Goal: Contribute content

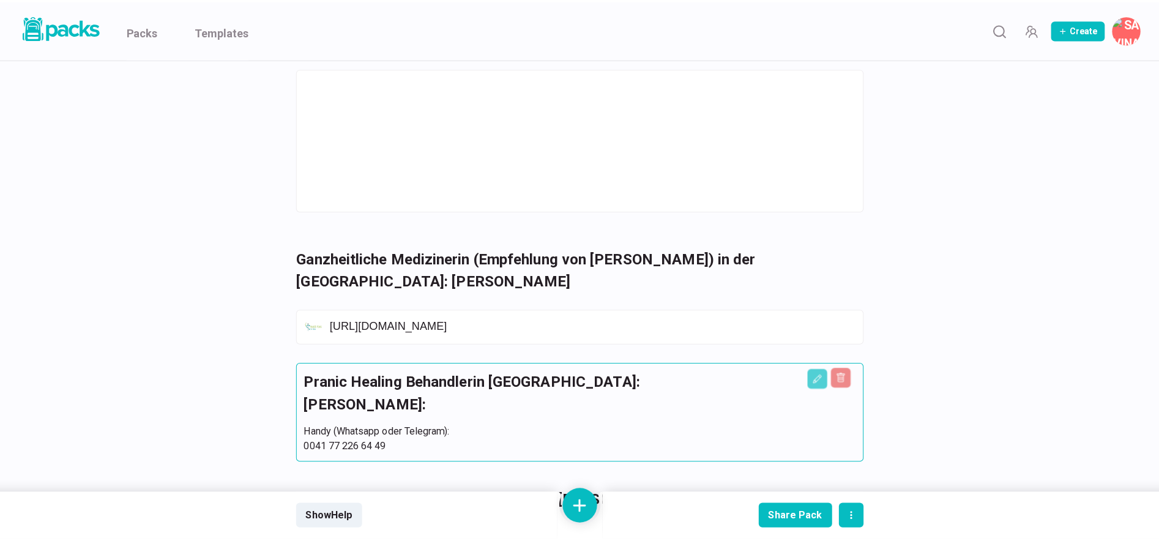
scroll to position [795, 0]
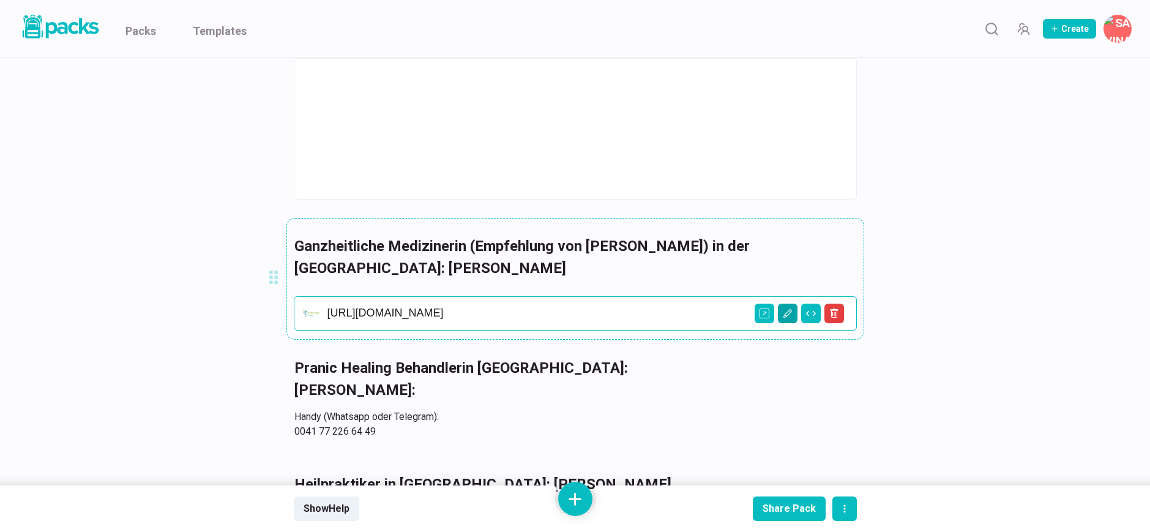
click at [789, 314] on icon "Edit asset" at bounding box center [788, 313] width 10 height 10
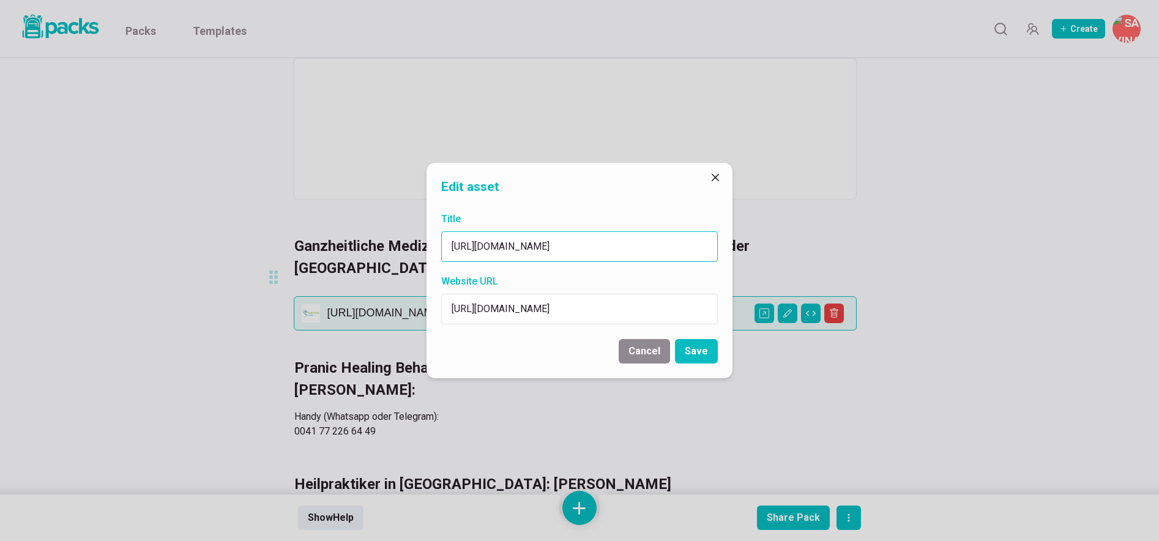
click at [558, 247] on input "[URL][DOMAIN_NAME]" at bounding box center [579, 246] width 277 height 31
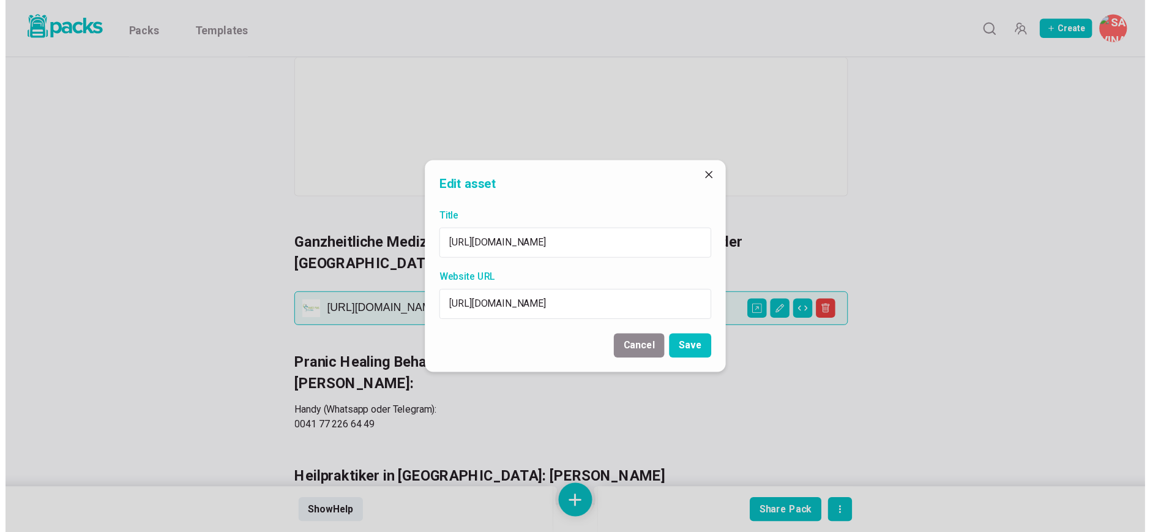
scroll to position [0, 0]
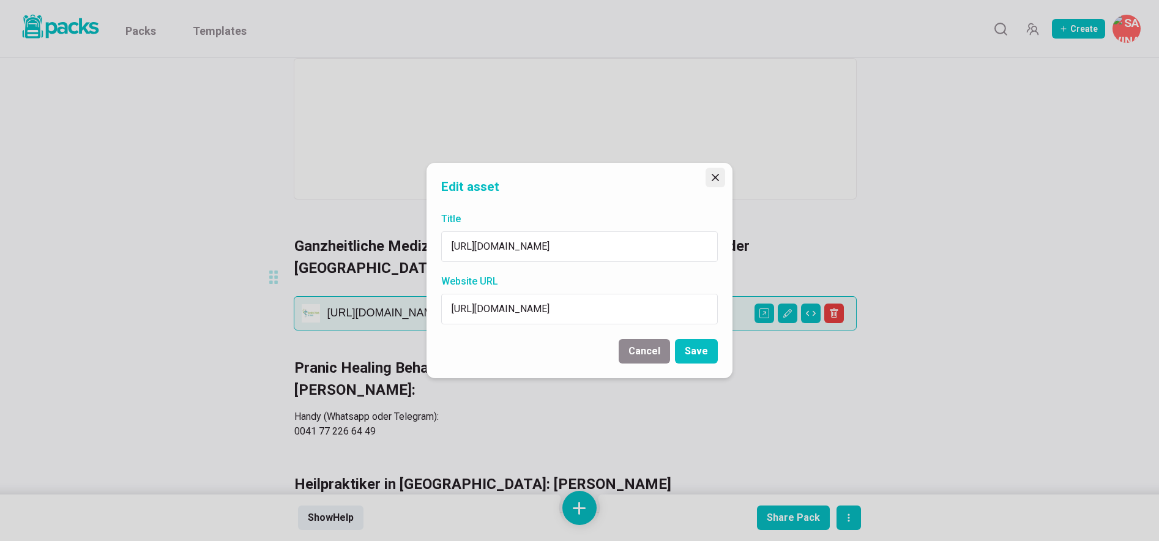
click at [720, 178] on button "Close" at bounding box center [716, 178] width 20 height 20
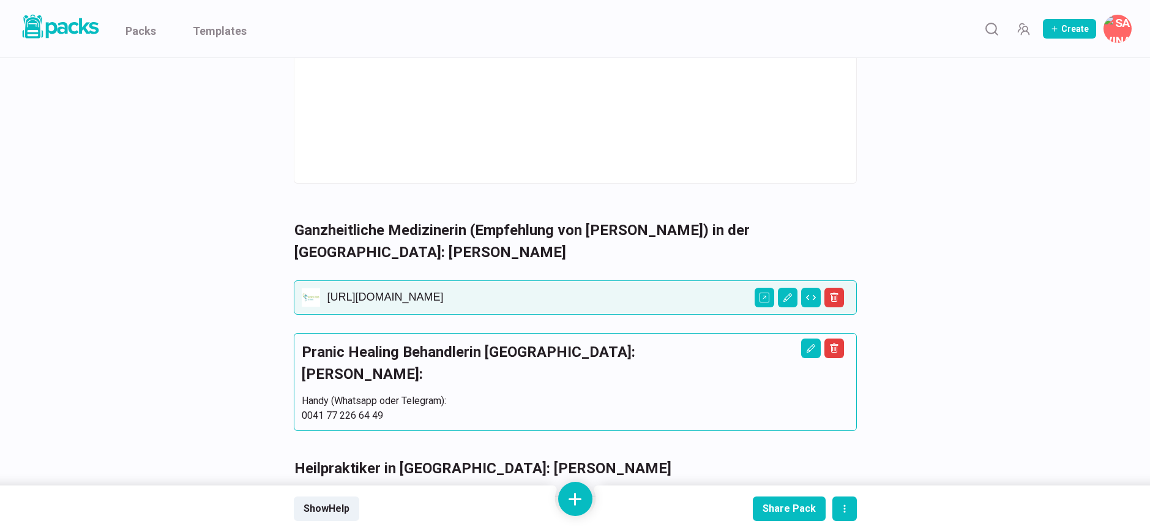
scroll to position [840, 0]
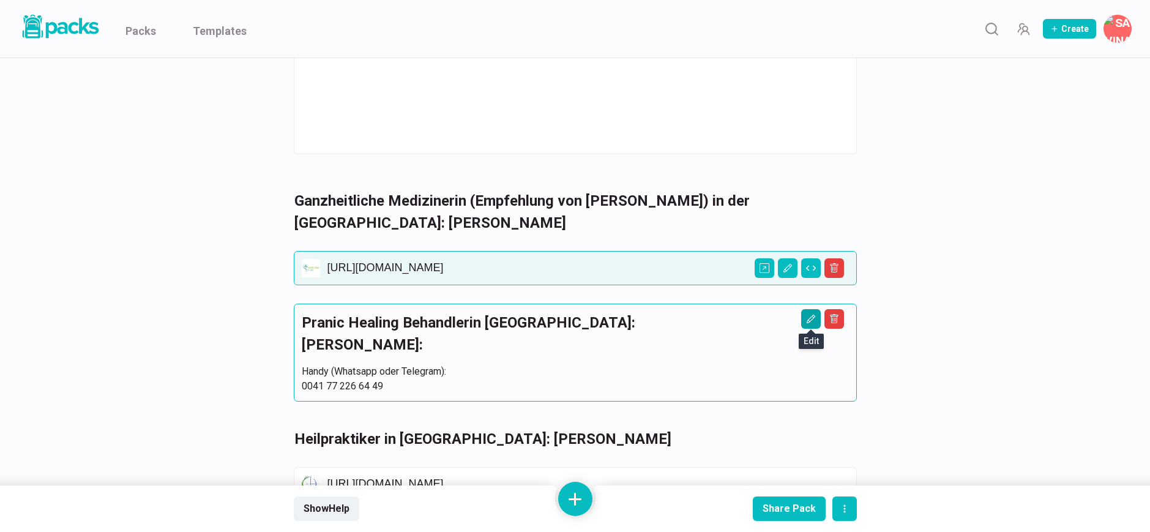
click at [812, 320] on icon "Edit asset" at bounding box center [811, 319] width 10 height 10
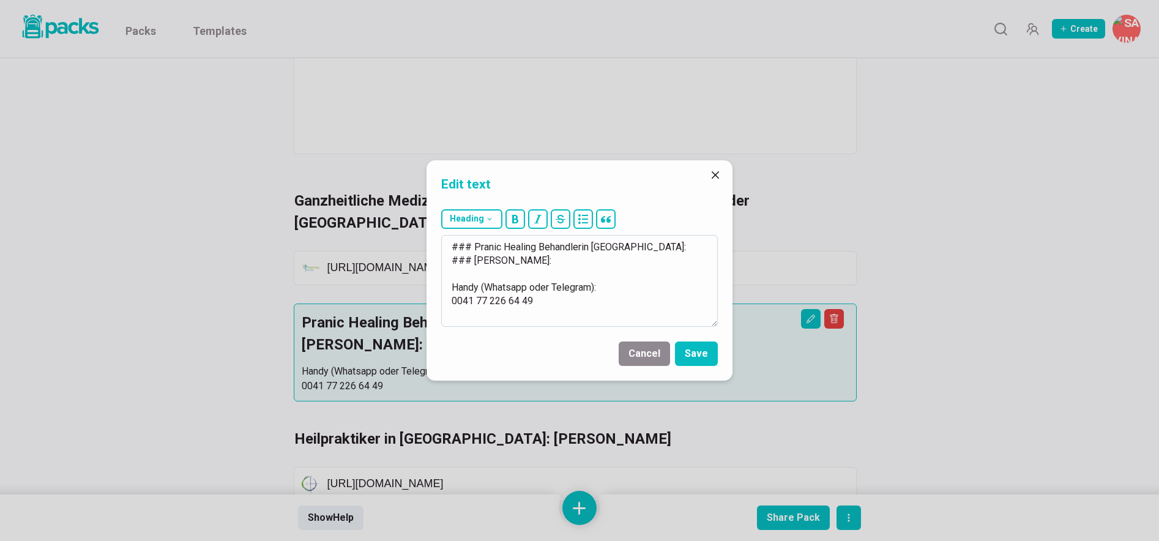
drag, startPoint x: 546, startPoint y: 307, endPoint x: 445, endPoint y: 285, distance: 103.2
click at [445, 285] on textarea "### Pranic Healing Behandlerin [GEOGRAPHIC_DATA]: ### [PERSON_NAME]: Handy (Wha…" at bounding box center [579, 281] width 277 height 92
click at [715, 177] on icon "Close" at bounding box center [715, 174] width 7 height 7
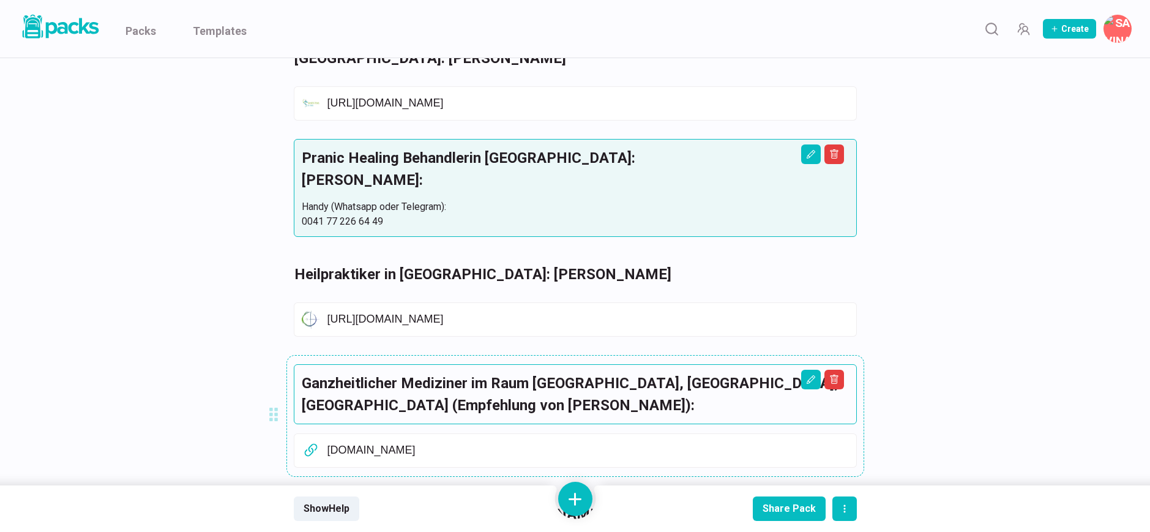
scroll to position [1037, 0]
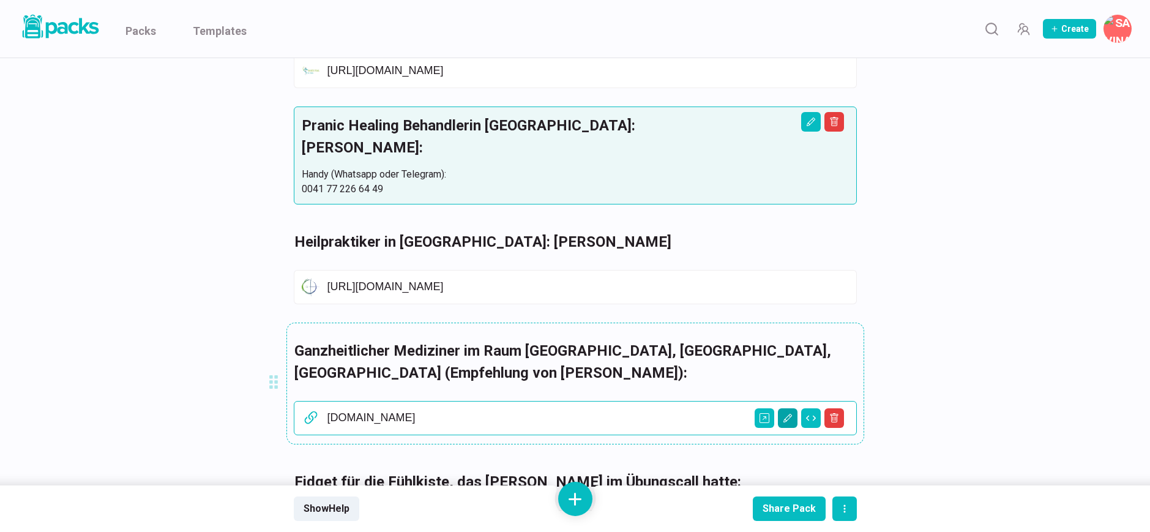
click at [794, 417] on button "Edit asset" at bounding box center [788, 418] width 20 height 20
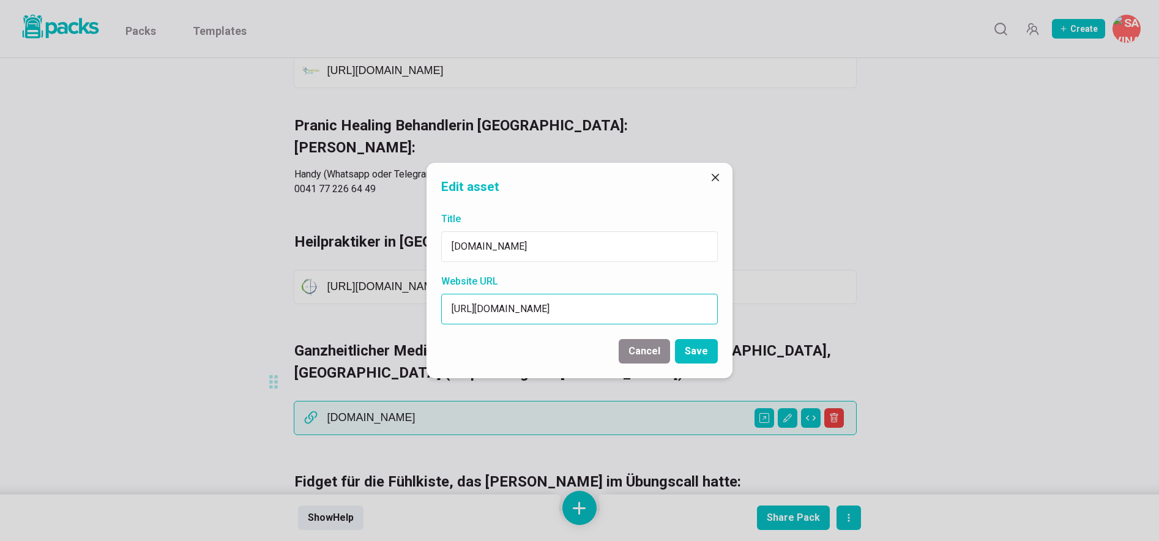
click at [548, 310] on input "[URL][DOMAIN_NAME]" at bounding box center [579, 309] width 277 height 31
click at [715, 176] on icon "Close" at bounding box center [715, 177] width 7 height 7
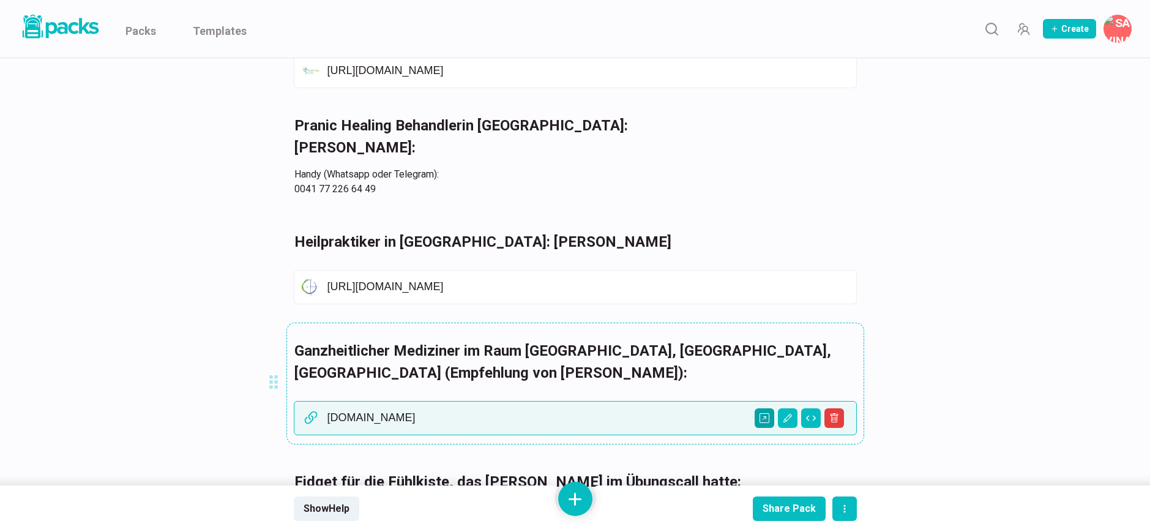
click at [765, 419] on icon "Open external link" at bounding box center [764, 418] width 10 height 10
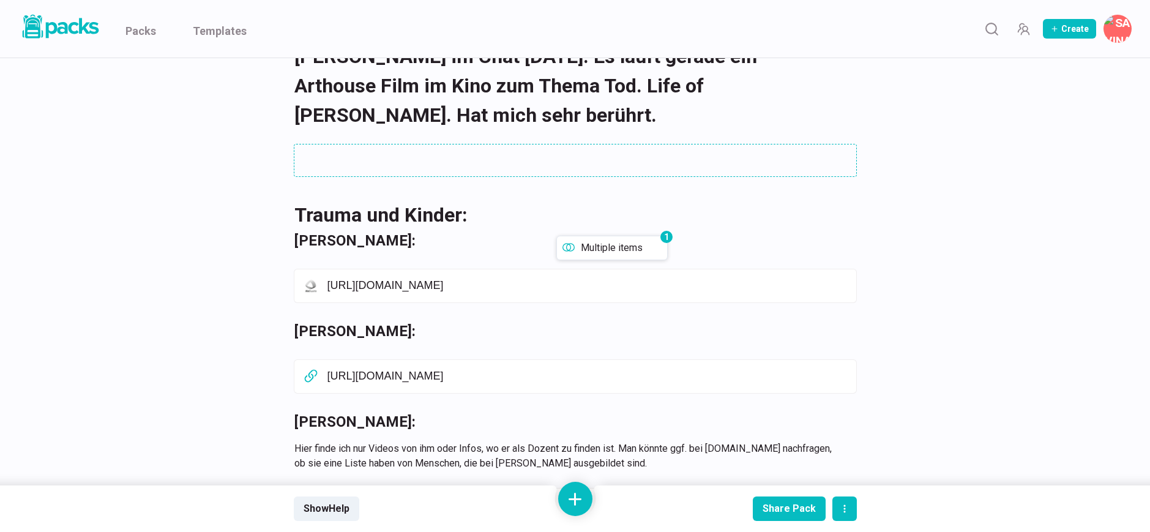
scroll to position [182, 0]
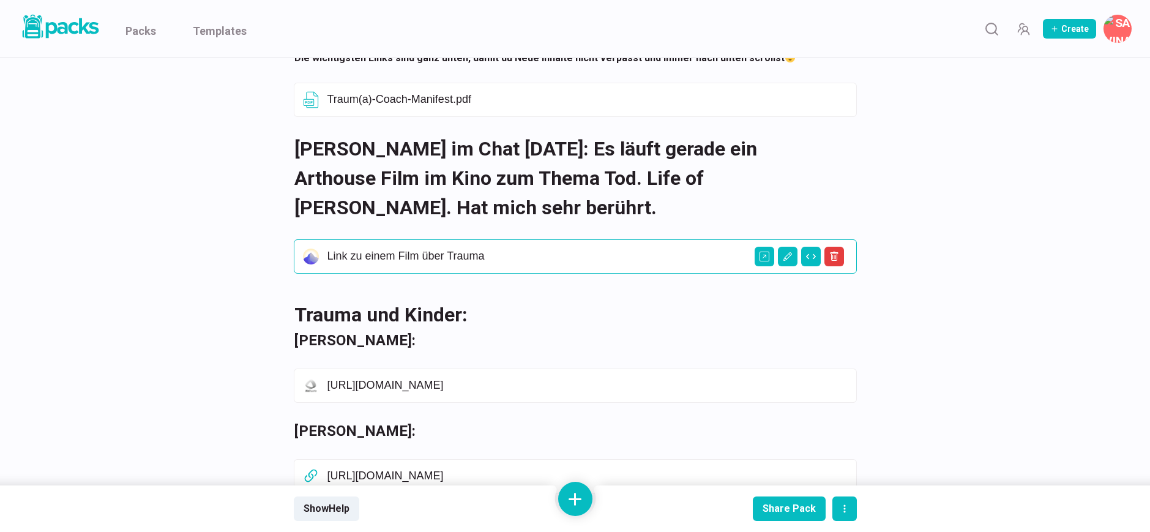
click at [553, 250] on p "Link zu einem Film über Trauma" at bounding box center [587, 256] width 521 height 13
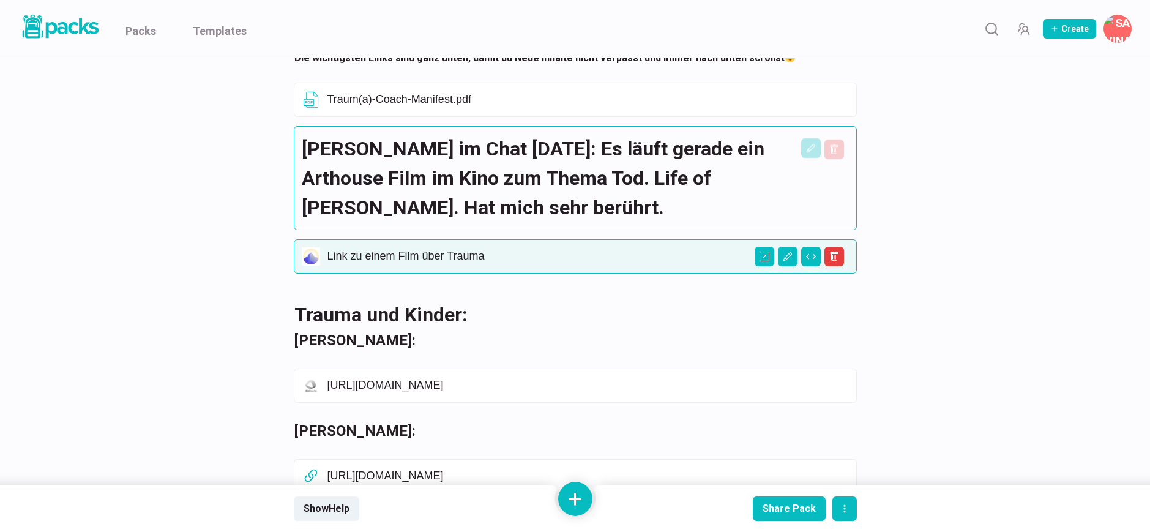
click at [559, 180] on h2 "[PERSON_NAME] im Chat [DATE]: Es läuft gerade ein Arthouse Film im Kino zum The…" at bounding box center [575, 178] width 547 height 88
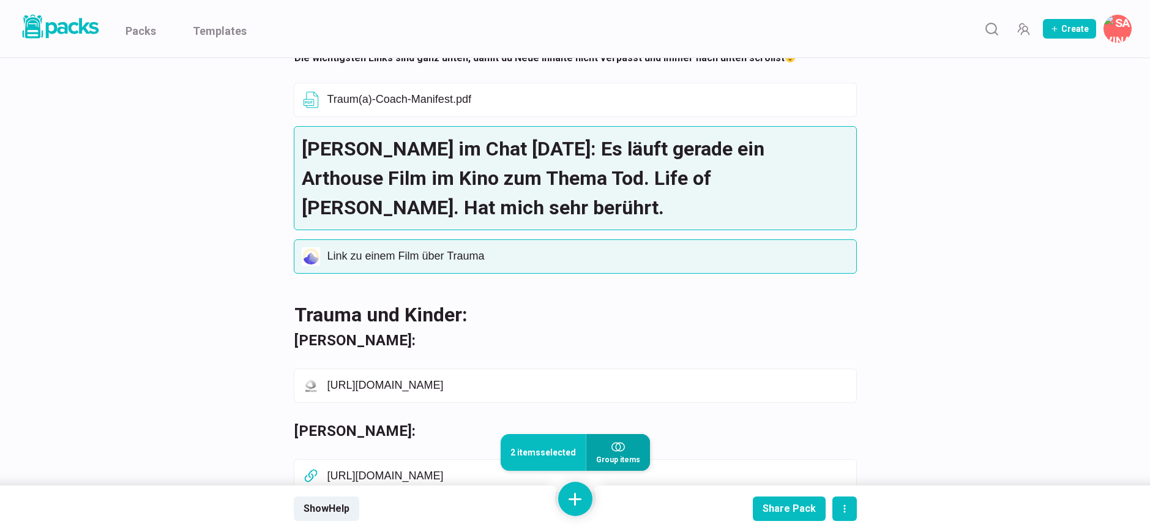
click at [623, 450] on icon "button" at bounding box center [617, 446] width 13 height 13
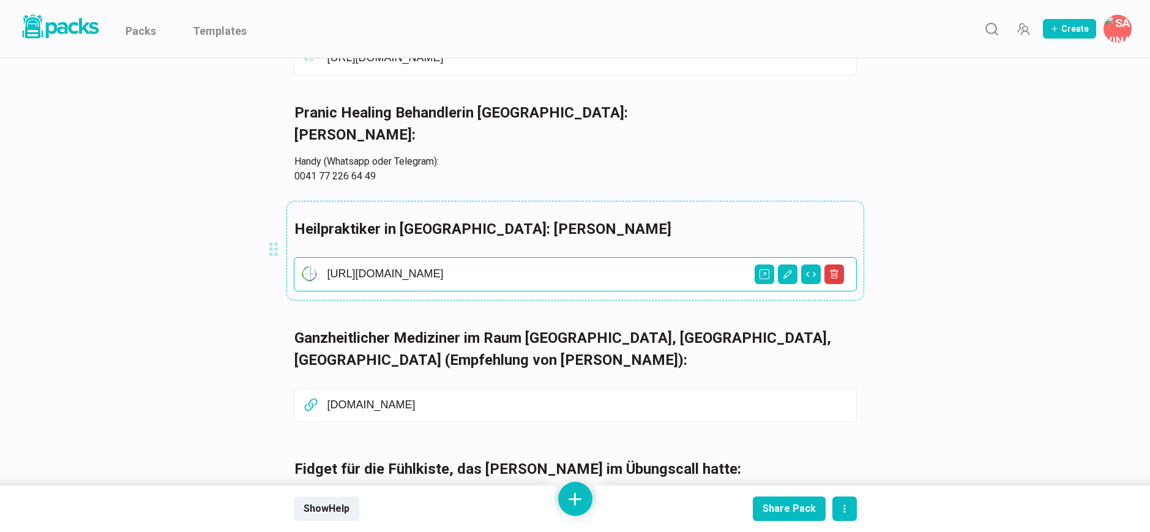
scroll to position [1118, 0]
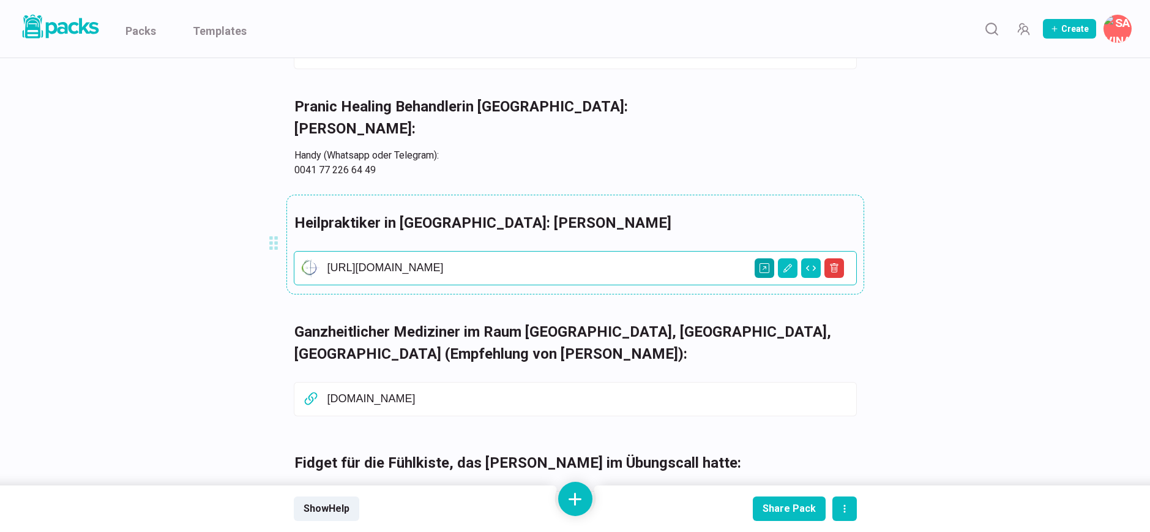
click at [767, 269] on icon "Open external link" at bounding box center [764, 268] width 10 height 10
click at [149, 29] on link "Packs" at bounding box center [140, 29] width 31 height 58
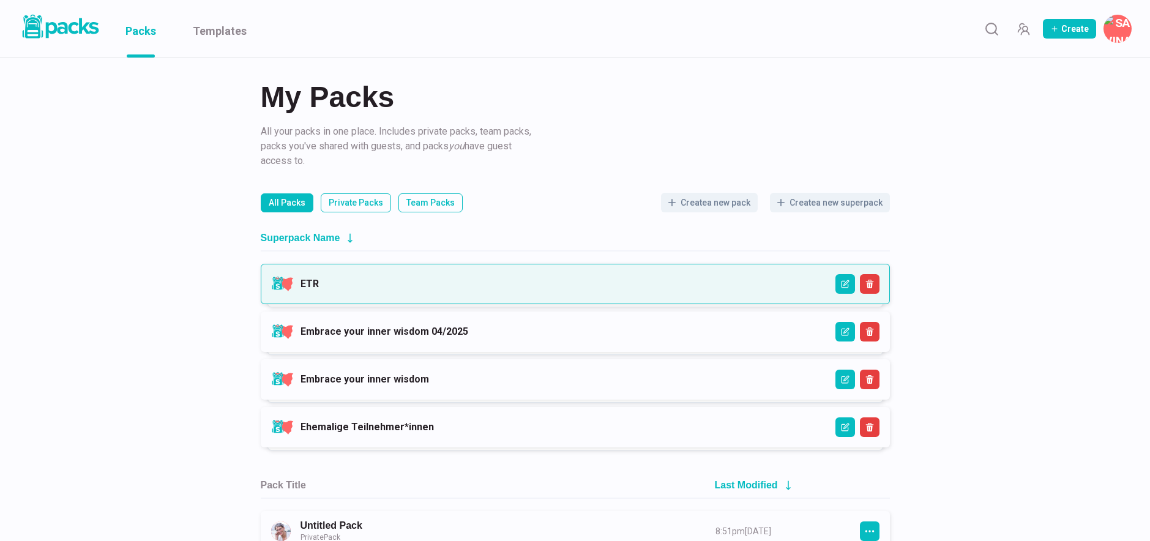
click at [319, 280] on link "ETR" at bounding box center [309, 284] width 18 height 12
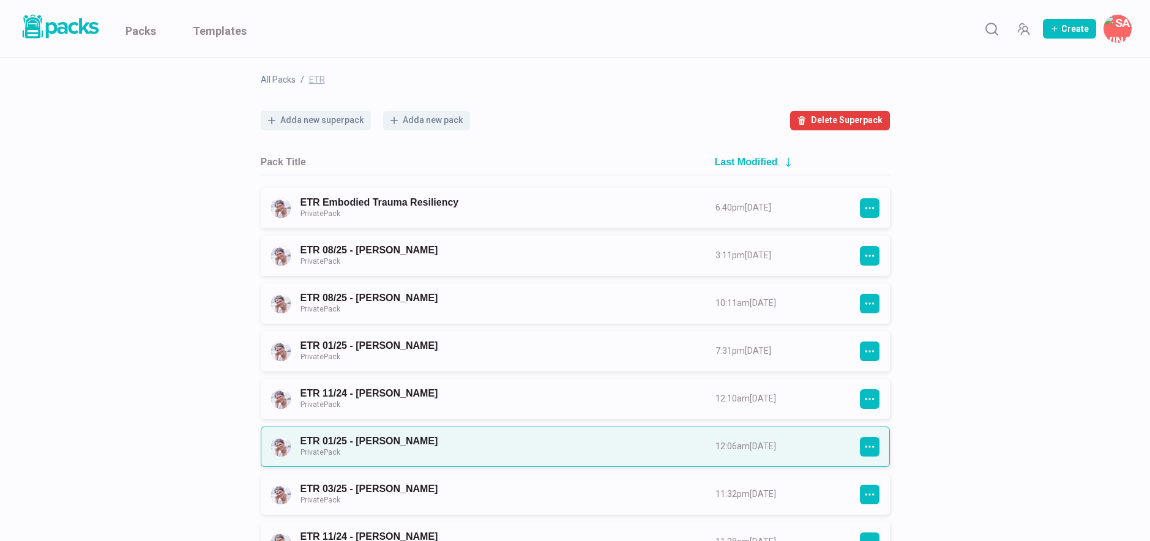
scroll to position [65, 0]
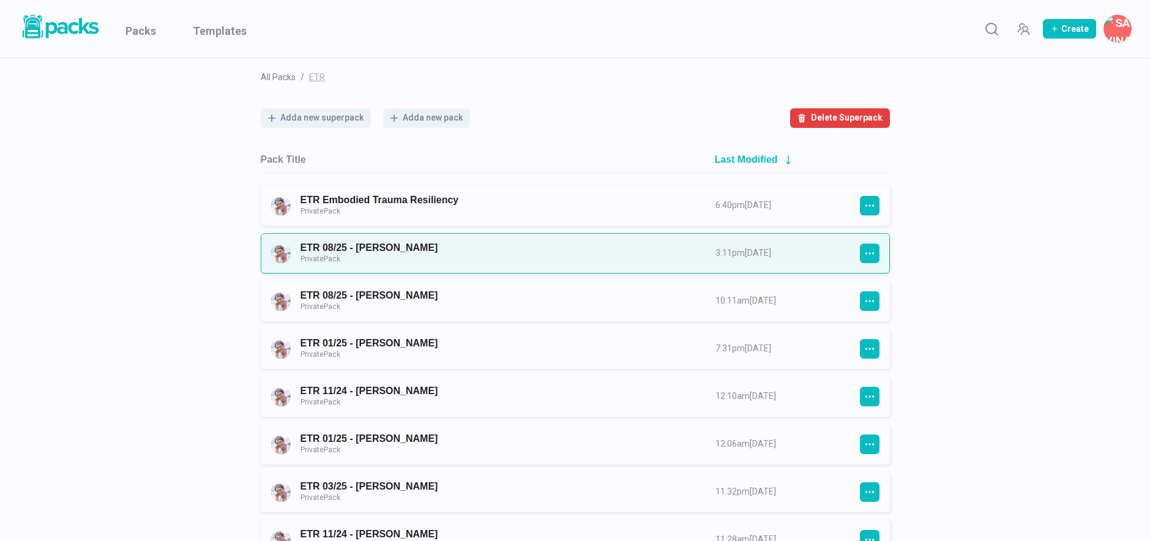
click at [477, 251] on link "ETR 08/25 - [PERSON_NAME] Private Pack" at bounding box center [496, 253] width 393 height 23
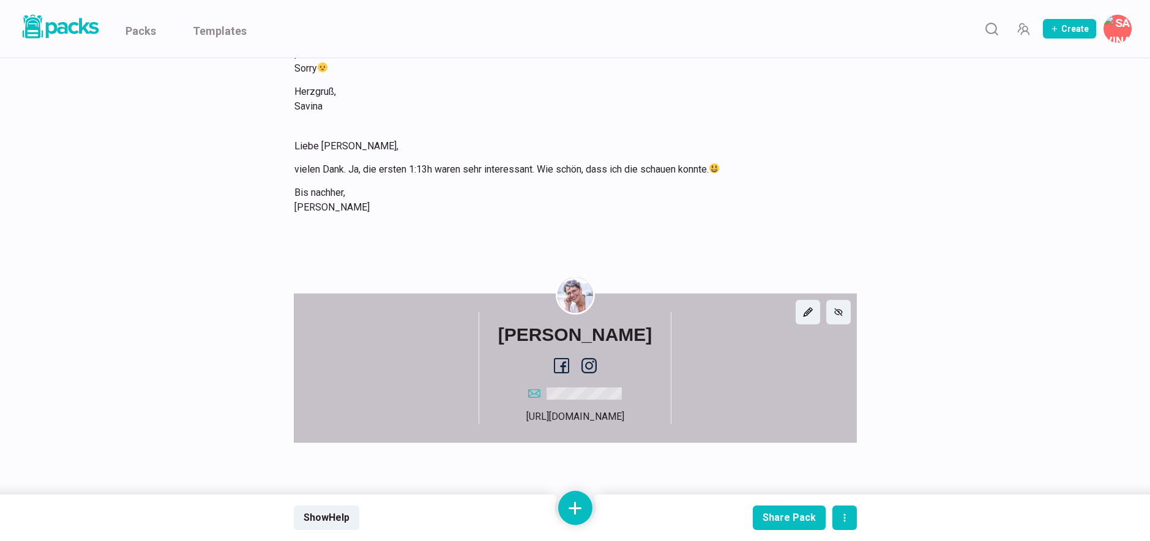
scroll to position [1953, 0]
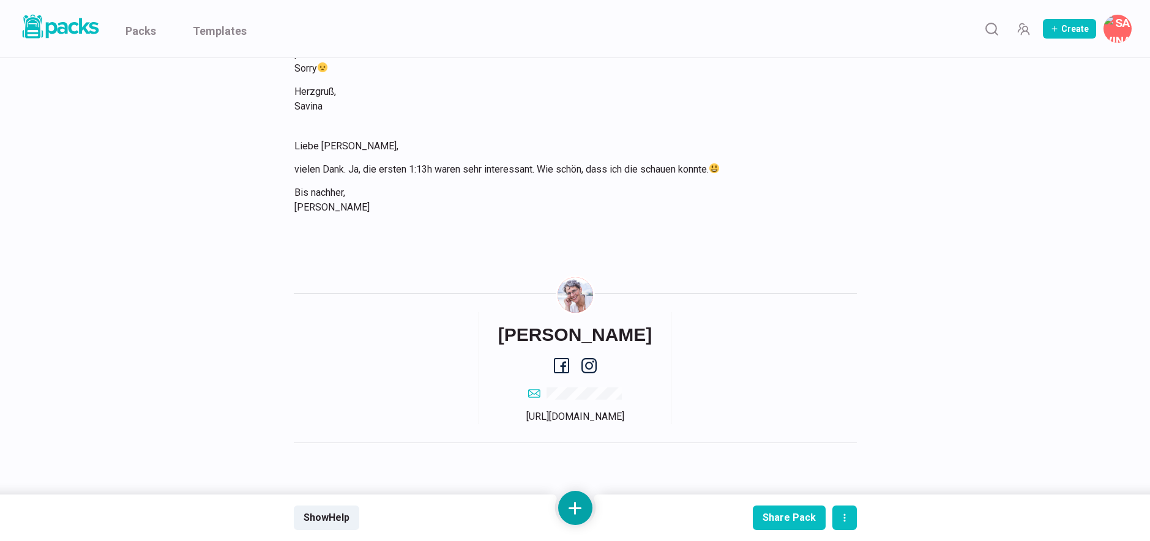
click at [570, 506] on button at bounding box center [575, 508] width 34 height 34
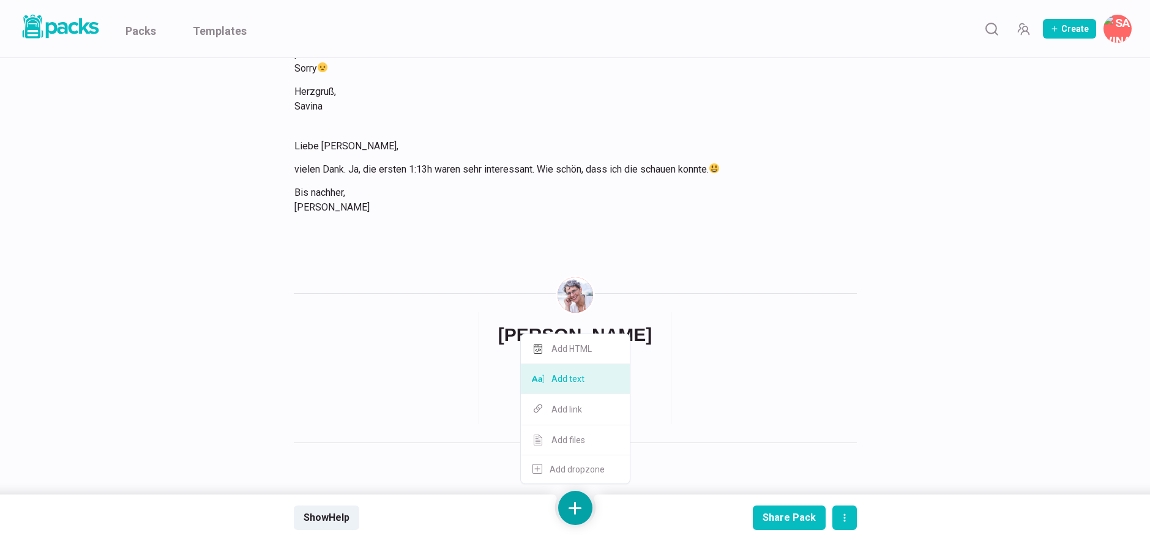
click at [588, 377] on button "Add text" at bounding box center [575, 379] width 109 height 30
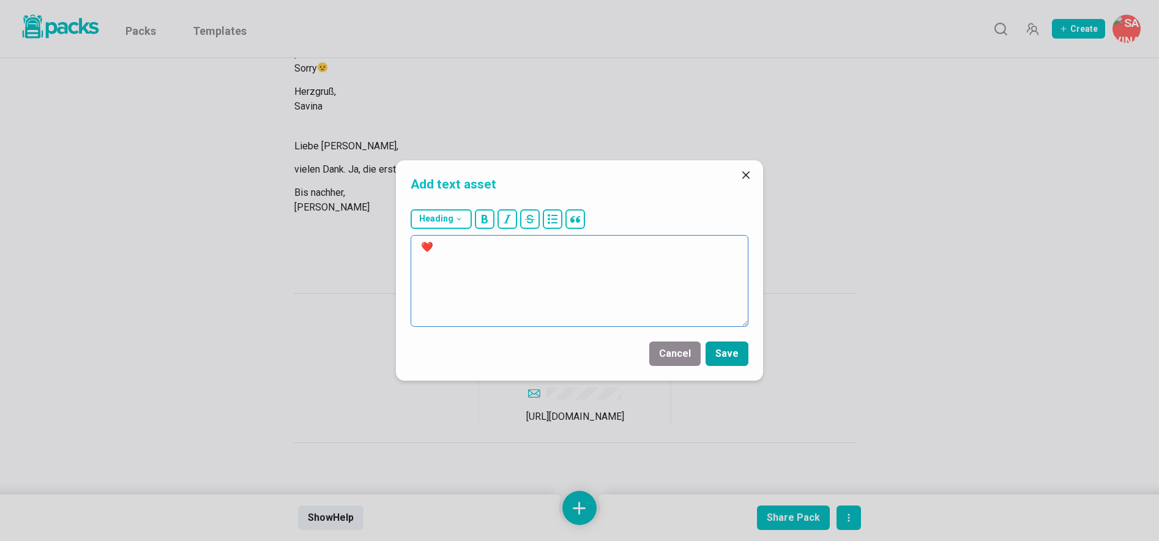
type textarea "❤️"
click at [728, 354] on button "Save" at bounding box center [727, 353] width 43 height 24
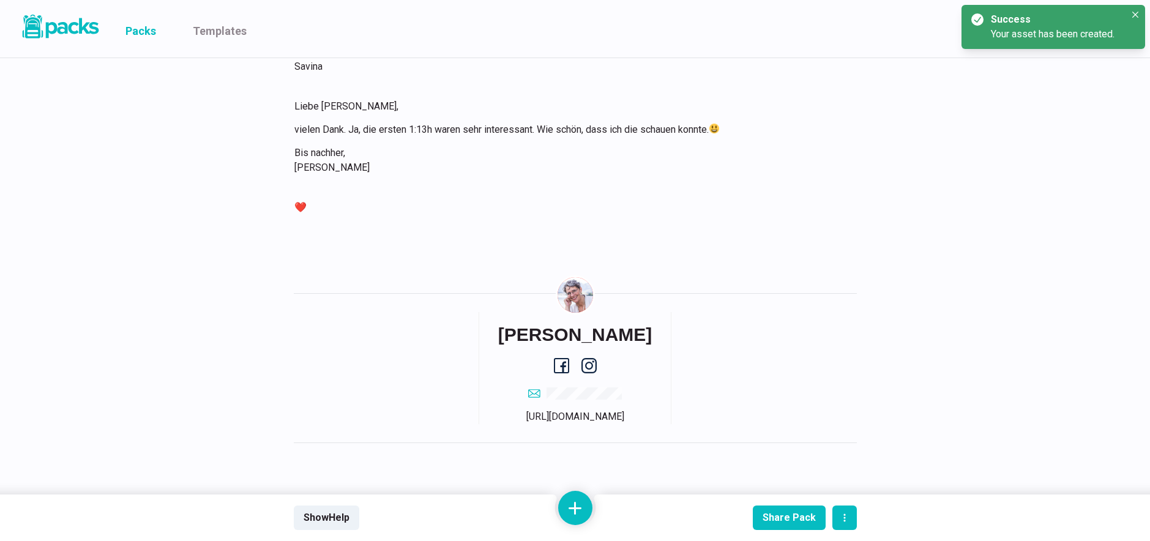
click at [145, 27] on link "Packs" at bounding box center [140, 29] width 31 height 58
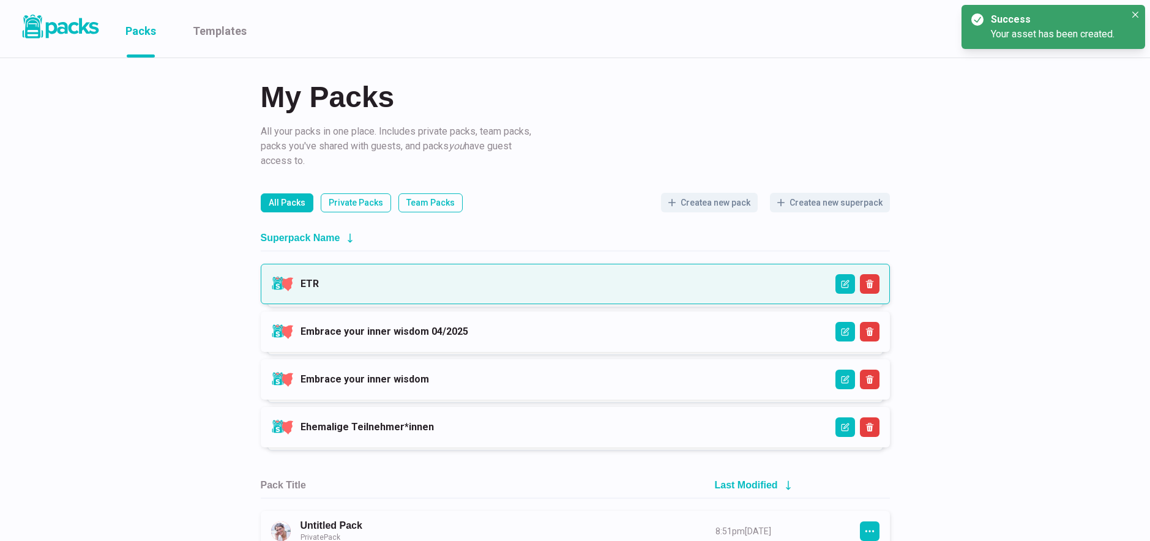
click at [319, 289] on link "ETR" at bounding box center [309, 284] width 18 height 12
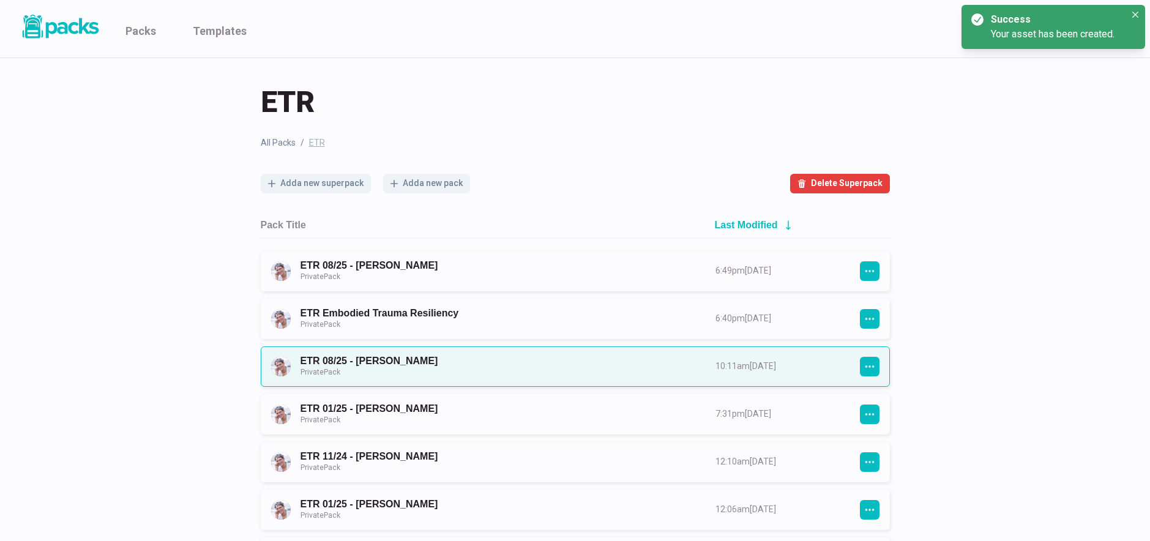
click at [481, 359] on link "ETR 08/25 - [PERSON_NAME] Private Pack" at bounding box center [496, 366] width 393 height 23
